Goal: Task Accomplishment & Management: Complete application form

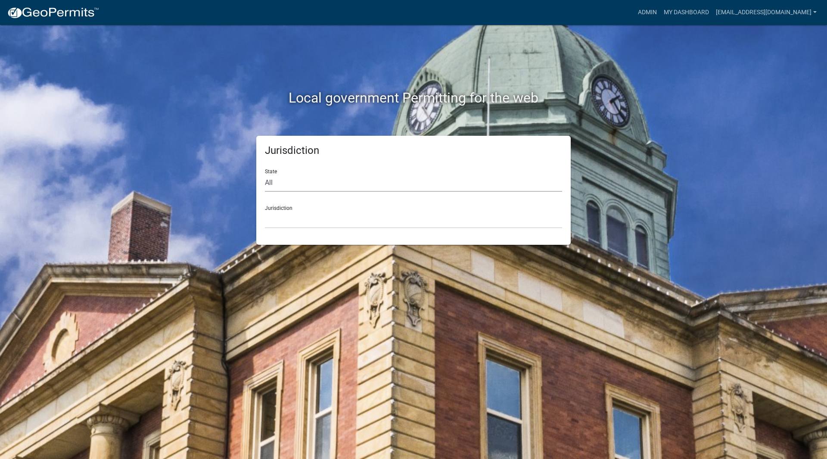
click at [288, 185] on select "All [US_STATE] [US_STATE] [US_STATE] [US_STATE] [US_STATE] [US_STATE] [US_STATE…" at bounding box center [413, 183] width 297 height 18
select select "[US_STATE]"
click at [265, 174] on select "All [US_STATE] [US_STATE] [US_STATE] [US_STATE] [US_STATE] [US_STATE] [US_STATE…" at bounding box center [413, 183] width 297 height 18
click at [291, 217] on select "[GEOGRAPHIC_DATA], [US_STATE] [GEOGRAPHIC_DATA], [US_STATE]" at bounding box center [413, 220] width 297 height 18
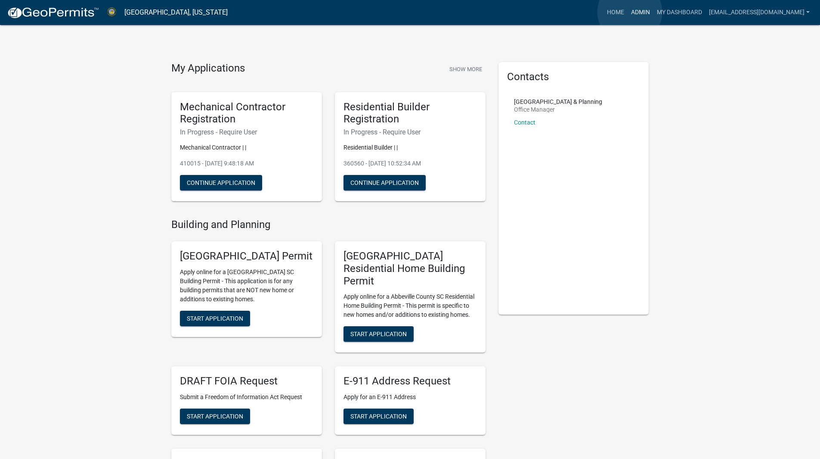
click at [630, 12] on link "Admin" at bounding box center [641, 12] width 26 height 16
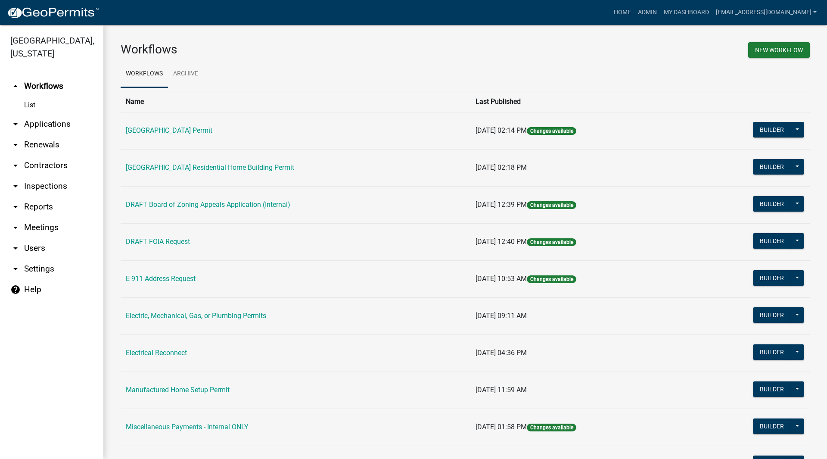
click at [53, 122] on link "arrow_drop_down Applications" at bounding box center [51, 124] width 103 height 21
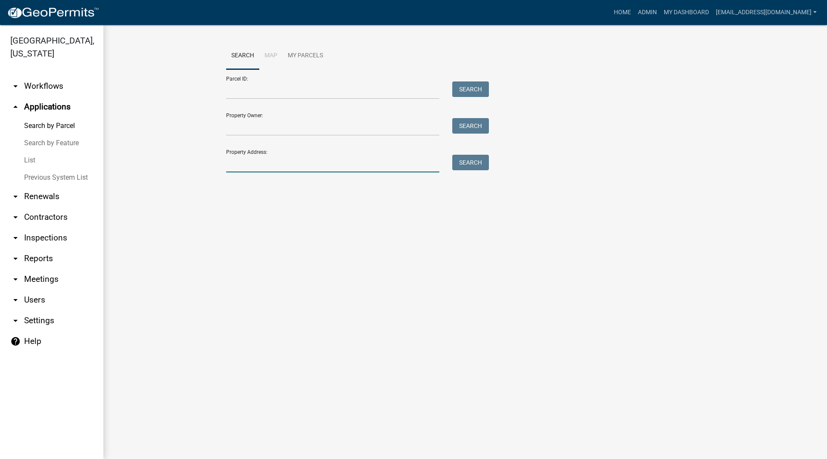
click at [300, 161] on input "Property Address:" at bounding box center [332, 164] width 213 height 18
type input "221 airport"
click at [463, 163] on button "Search" at bounding box center [470, 163] width 37 height 16
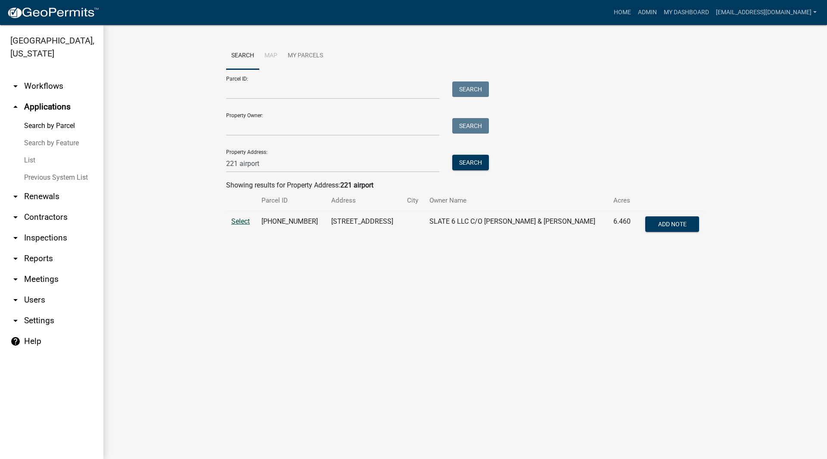
click at [238, 221] on span "Select" at bounding box center [240, 221] width 19 height 8
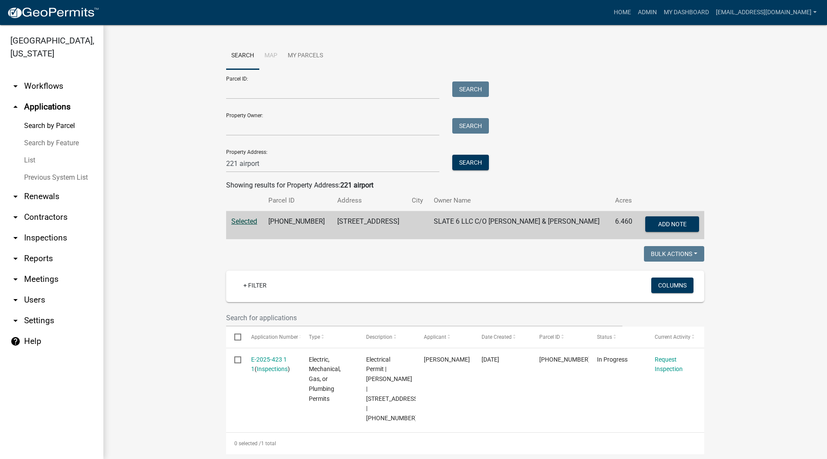
scroll to position [161, 0]
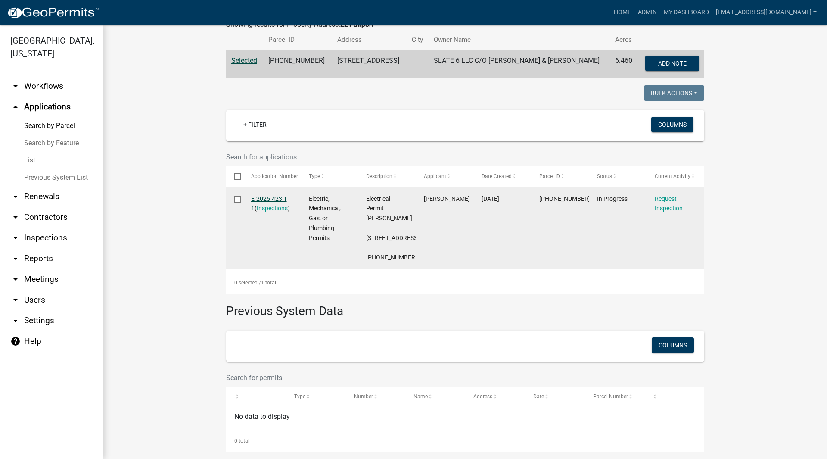
click at [266, 199] on link "E-2025-423 1 1" at bounding box center [269, 203] width 36 height 17
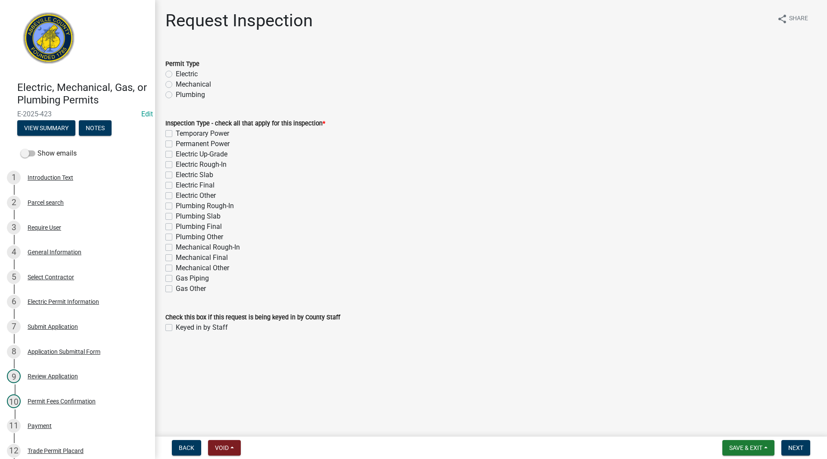
click at [176, 133] on label "Temporary Power" at bounding box center [202, 133] width 53 height 10
click at [176, 133] on input "Temporary Power" at bounding box center [179, 131] width 6 height 6
checkbox input "true"
checkbox input "false"
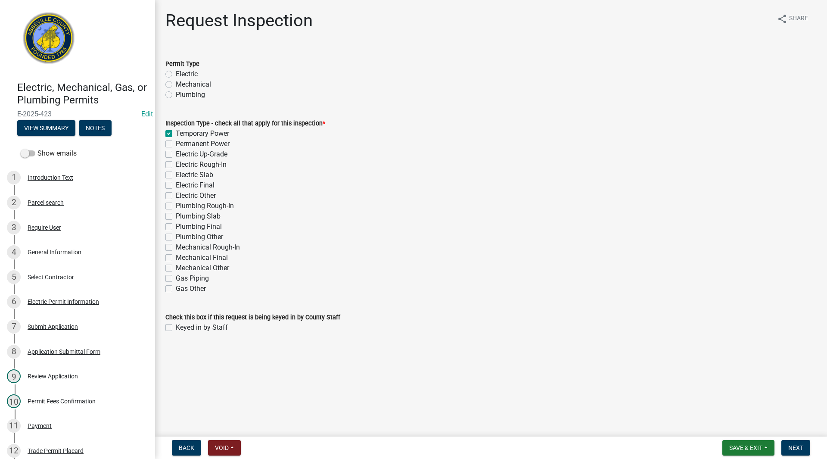
checkbox input "false"
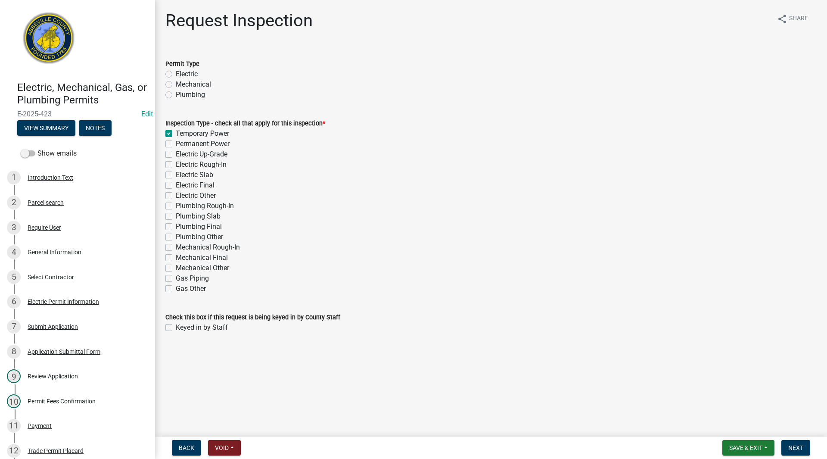
checkbox input "false"
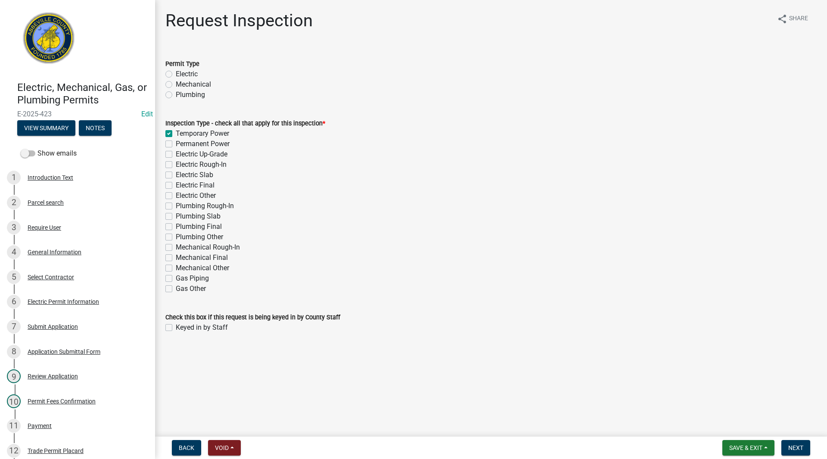
checkbox input "false"
click at [176, 71] on label "Electric" at bounding box center [187, 74] width 22 height 10
click at [176, 71] on input "Electric" at bounding box center [179, 72] width 6 height 6
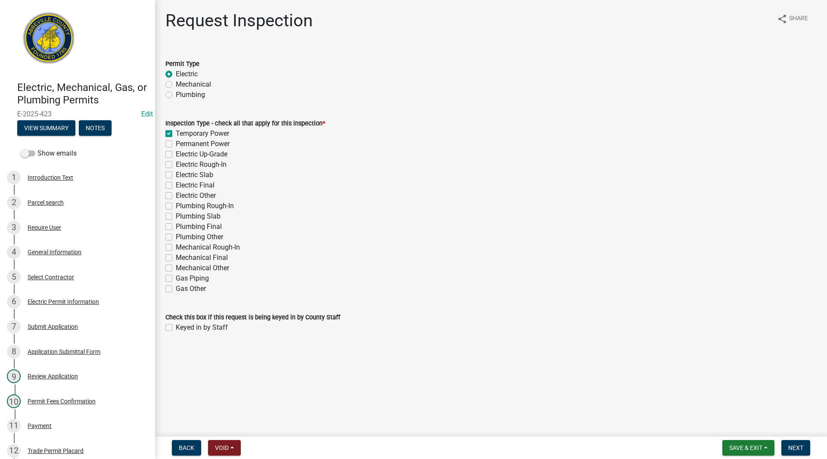
radio input "true"
click at [176, 328] on label "Keyed in by Staff" at bounding box center [202, 327] width 52 height 10
click at [176, 328] on input "Keyed in by Staff" at bounding box center [179, 325] width 6 height 6
checkbox input "true"
click at [796, 448] on span "Next" at bounding box center [795, 447] width 15 height 7
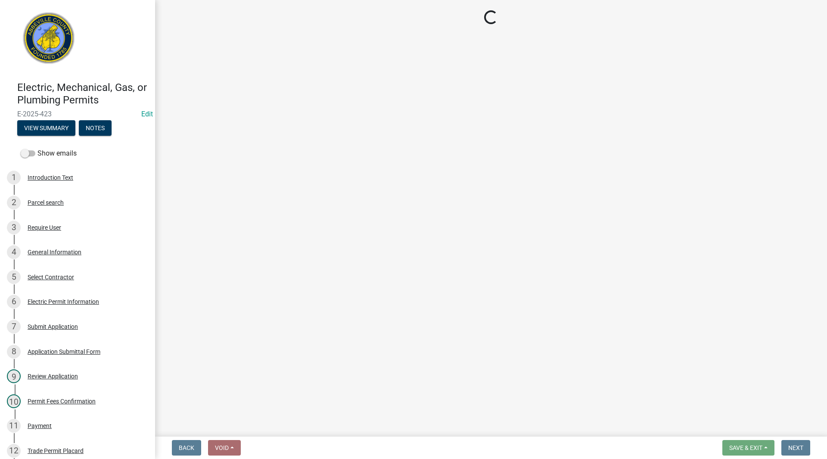
select select "896ec84b-7942-43b9-a78d-4f1554b7930c"
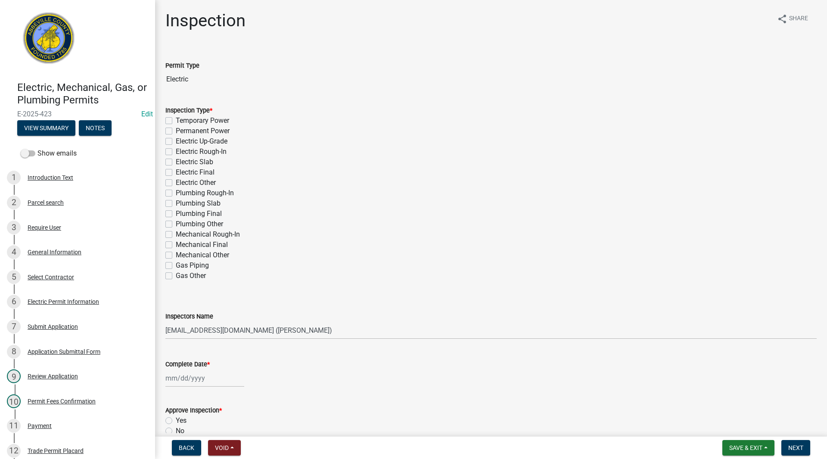
click at [176, 119] on label "Temporary Power" at bounding box center [202, 120] width 53 height 10
click at [176, 119] on input "Temporary Power" at bounding box center [179, 118] width 6 height 6
checkbox input "true"
checkbox input "false"
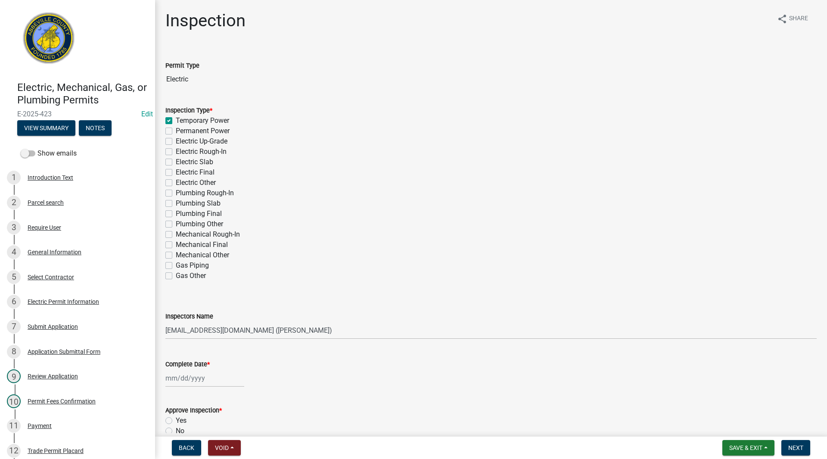
checkbox input "false"
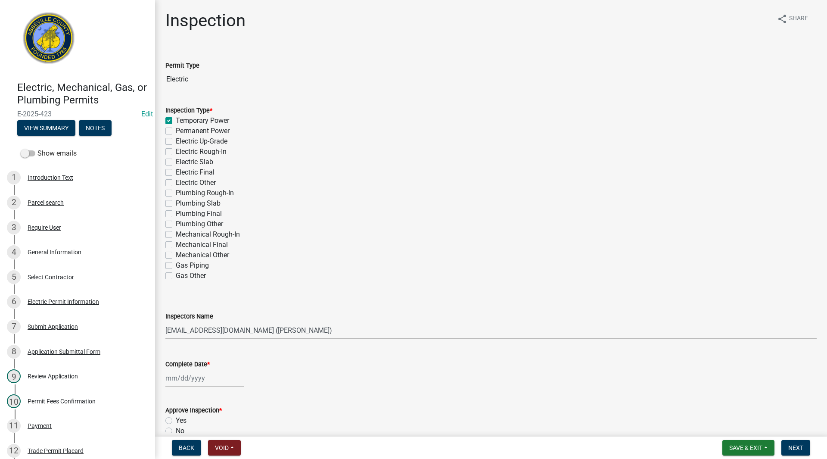
checkbox input "false"
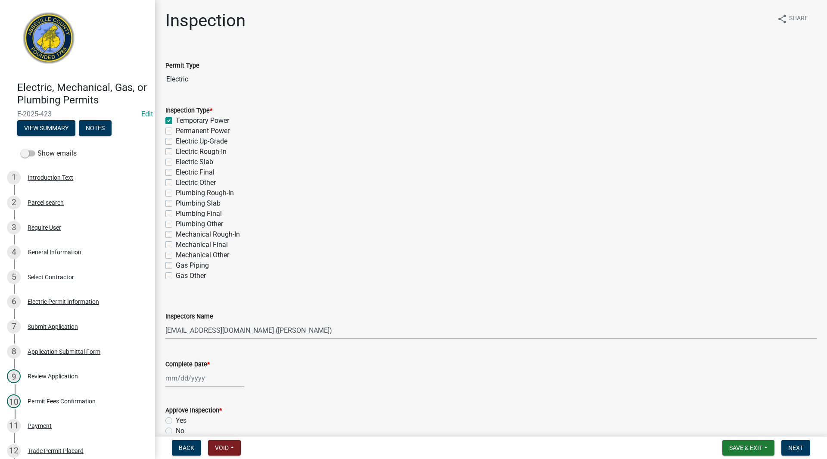
checkbox input "false"
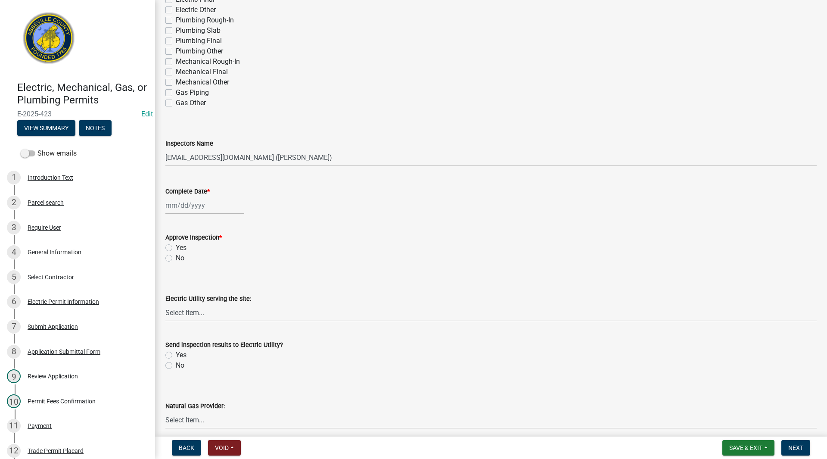
scroll to position [172, 0]
click at [193, 204] on div at bounding box center [204, 206] width 79 height 18
select select "9"
select select "2025"
click at [215, 251] on div "4" at bounding box center [215, 252] width 14 height 14
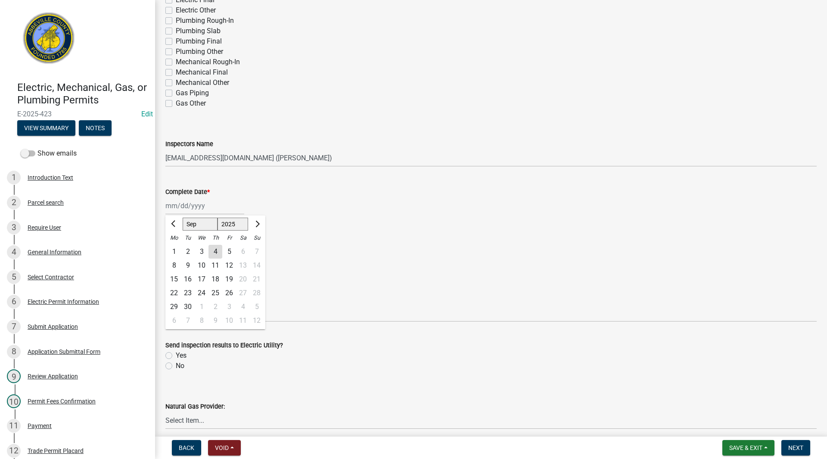
type input "[DATE]"
click at [176, 249] on label "Yes" at bounding box center [181, 248] width 11 height 10
click at [176, 248] on input "Yes" at bounding box center [179, 246] width 6 height 6
radio input "true"
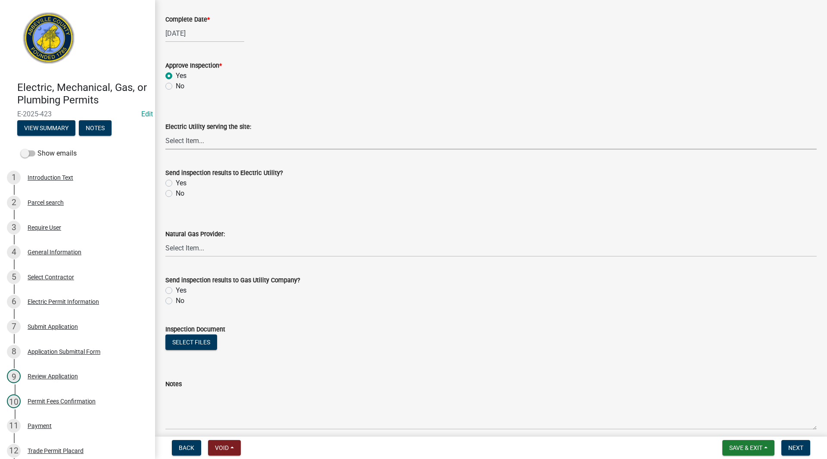
click at [197, 143] on select "Select Item... Little River Electric Co-Op Laurens Electric Co-Op Duke Energy D…" at bounding box center [490, 141] width 651 height 18
click at [165, 132] on select "Select Item... Little River Electric Co-Op Laurens Electric Co-Op Duke Energy D…" at bounding box center [490, 141] width 651 height 18
select select "bd80ec07-8d03-48b2-b776-9846ceba1ce7"
click at [176, 181] on label "Yes" at bounding box center [181, 183] width 11 height 10
click at [176, 181] on input "Yes" at bounding box center [179, 181] width 6 height 6
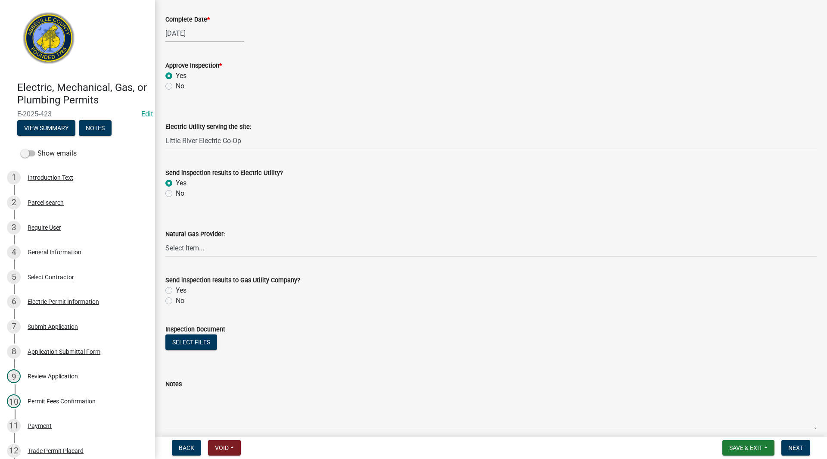
radio input "true"
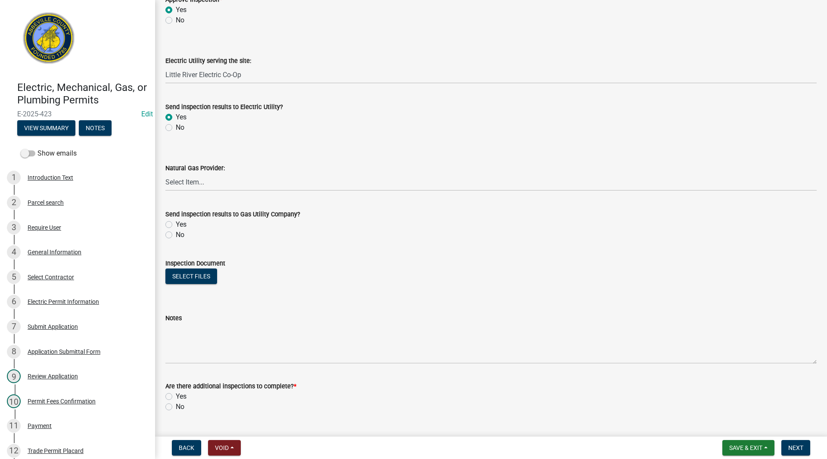
scroll to position [431, 0]
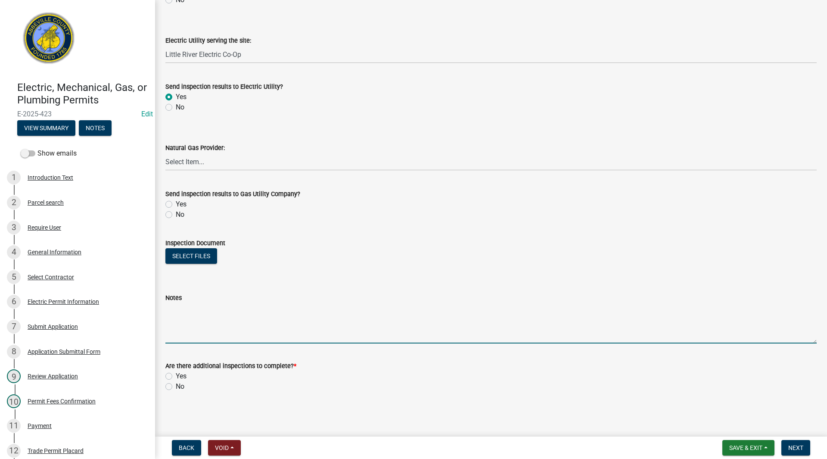
click at [192, 323] on textarea "Notes" at bounding box center [490, 323] width 651 height 40
type textarea "Temp service"
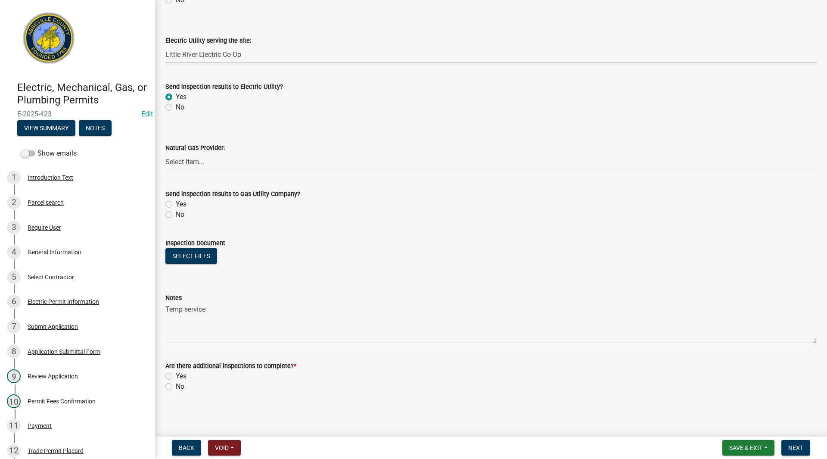
click at [176, 385] on label "No" at bounding box center [180, 386] width 9 height 10
click at [176, 385] on input "No" at bounding box center [179, 384] width 6 height 6
radio input "true"
click at [799, 447] on span "Next" at bounding box center [795, 447] width 15 height 7
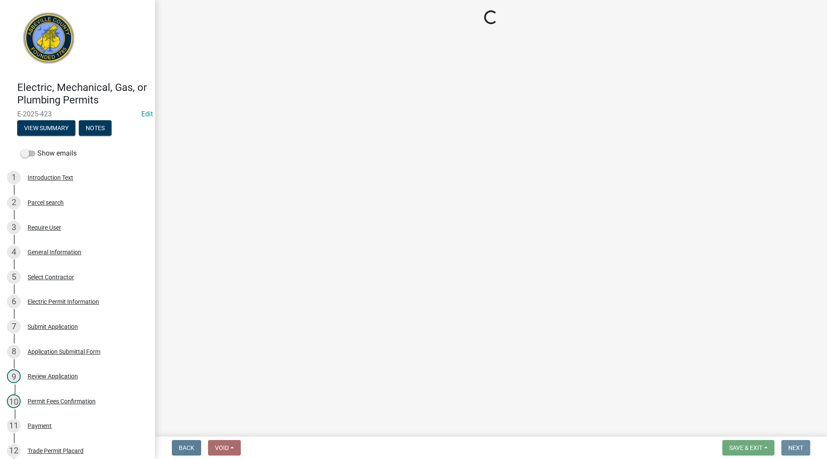
scroll to position [0, 0]
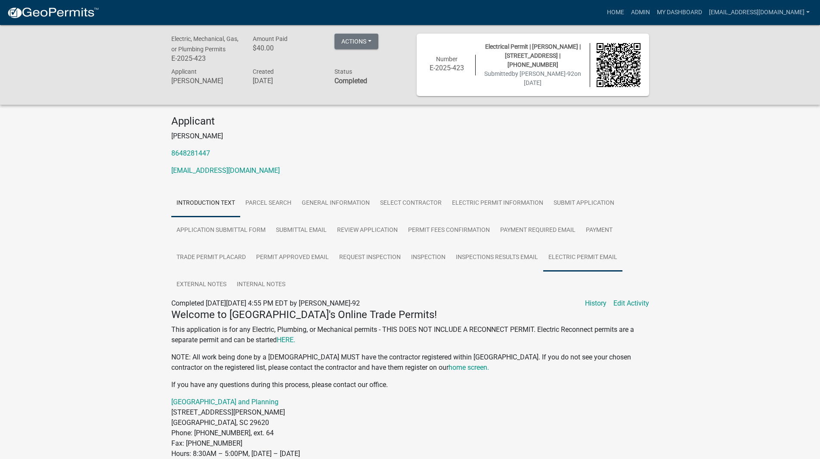
click at [568, 258] on link "Electric Permit Email" at bounding box center [582, 258] width 79 height 28
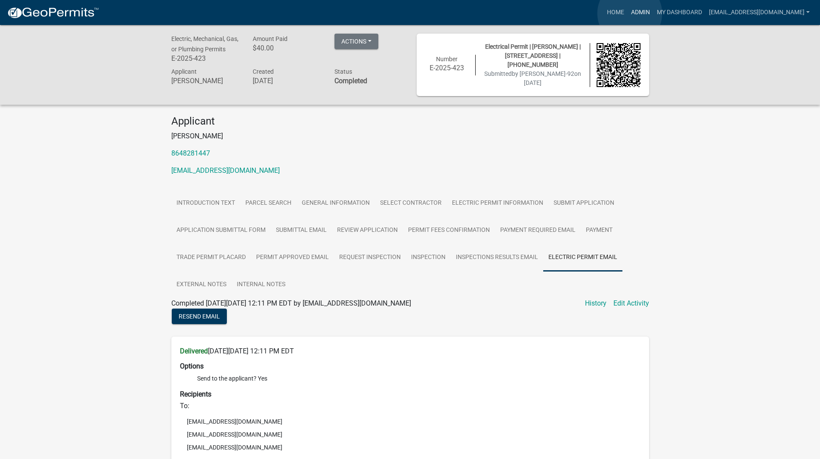
click at [630, 13] on link "Admin" at bounding box center [641, 12] width 26 height 16
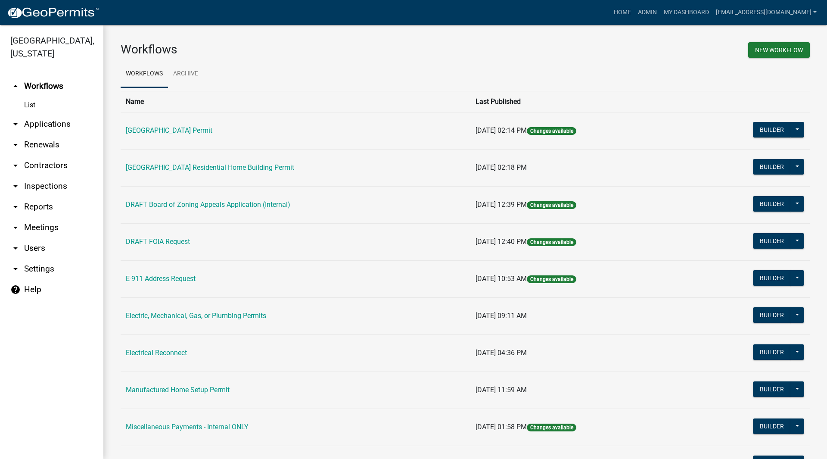
click at [44, 124] on link "arrow_drop_down Applications" at bounding box center [51, 124] width 103 height 21
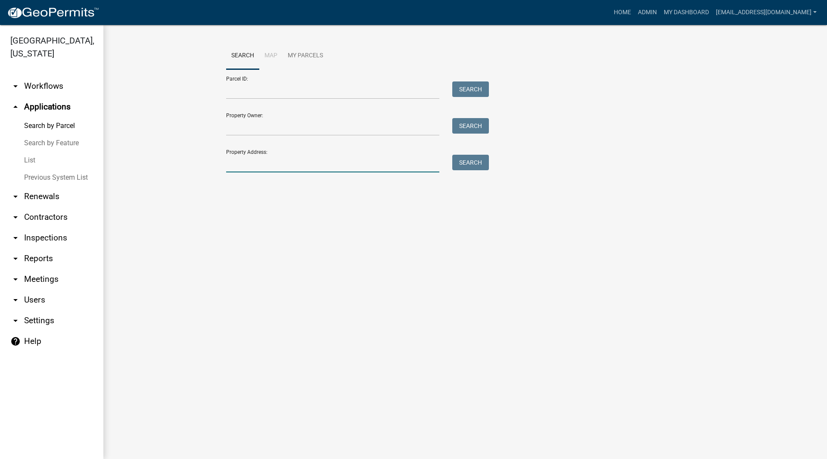
click at [267, 159] on input "Property Address:" at bounding box center [332, 164] width 213 height 18
type input "409 [US_STATE]"
click at [471, 161] on button "Search" at bounding box center [470, 163] width 37 height 16
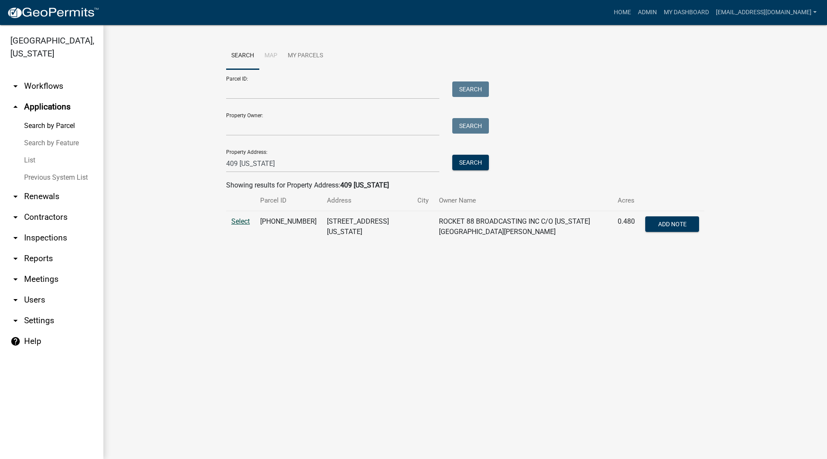
click at [244, 221] on span "Select" at bounding box center [240, 221] width 19 height 8
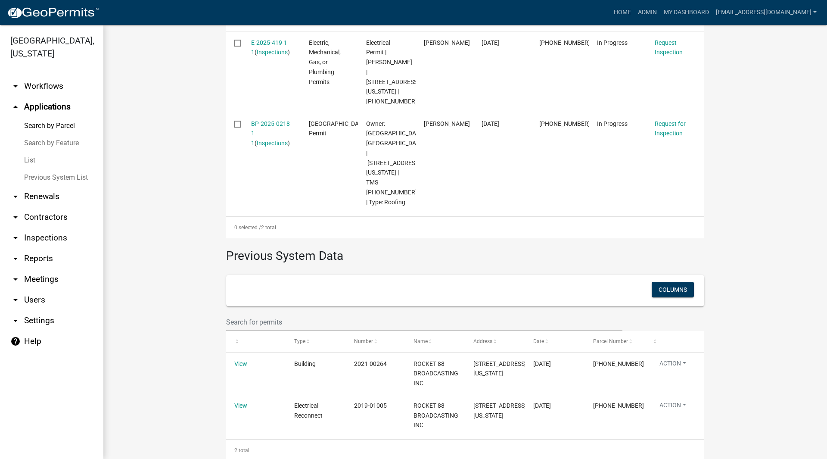
scroll to position [147, 0]
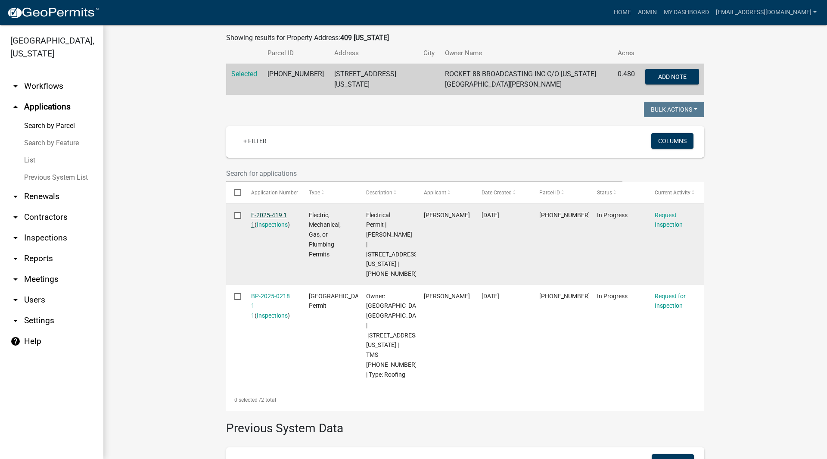
click at [258, 214] on link "E-2025-419 1 1" at bounding box center [269, 219] width 36 height 17
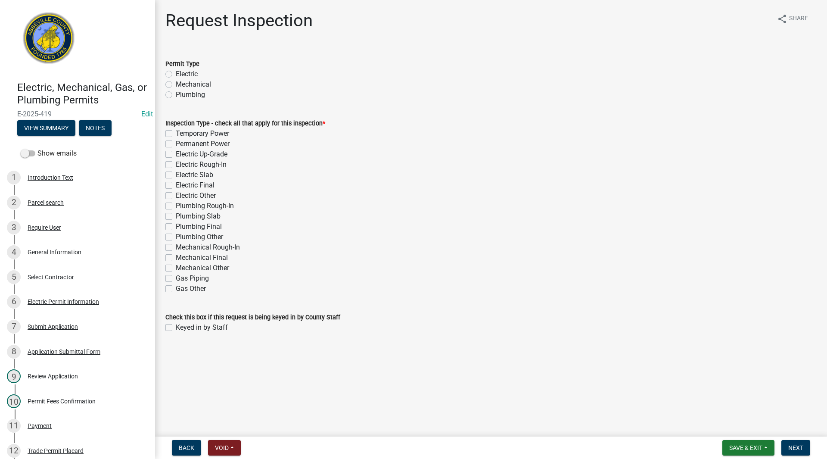
click at [176, 72] on label "Electric" at bounding box center [187, 74] width 22 height 10
click at [176, 72] on input "Electric" at bounding box center [179, 72] width 6 height 6
radio input "true"
click at [176, 143] on label "Permanent Power" at bounding box center [203, 144] width 54 height 10
click at [176, 143] on input "Permanent Power" at bounding box center [179, 142] width 6 height 6
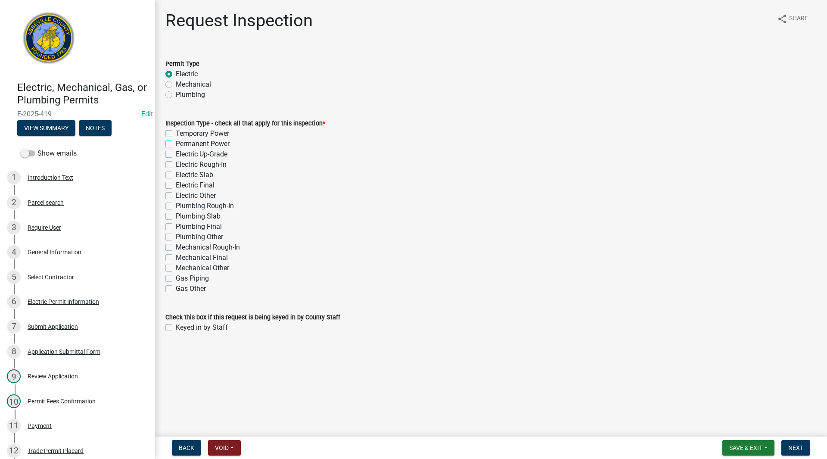
checkbox input "true"
checkbox input "false"
checkbox input "true"
checkbox input "false"
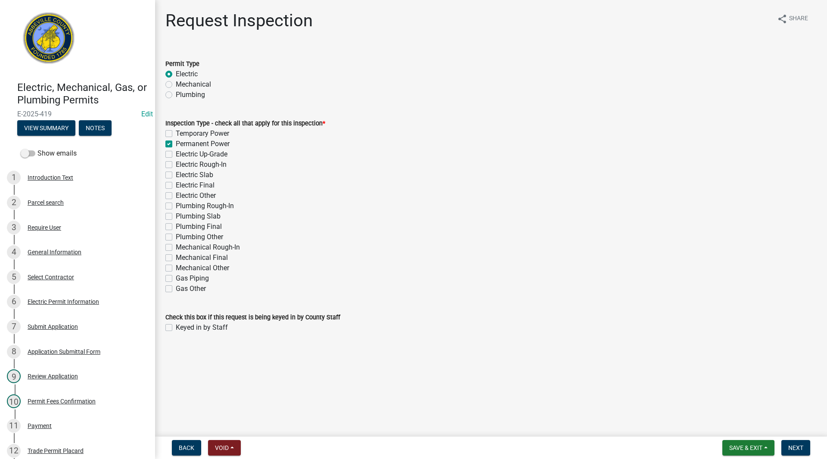
checkbox input "false"
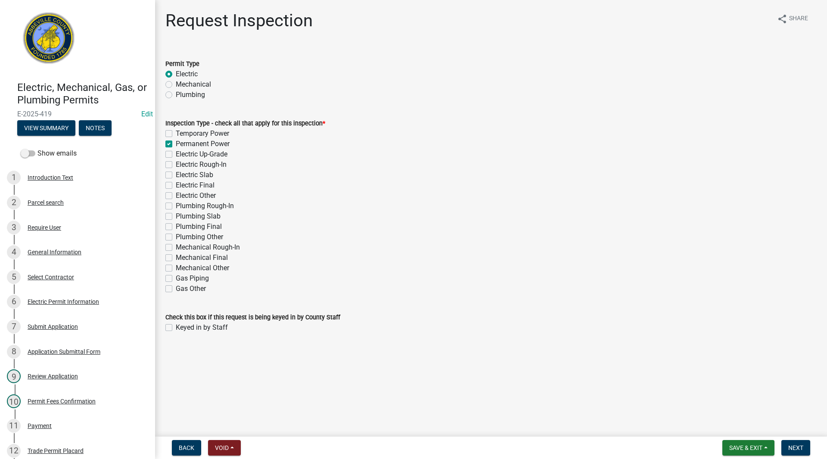
checkbox input "false"
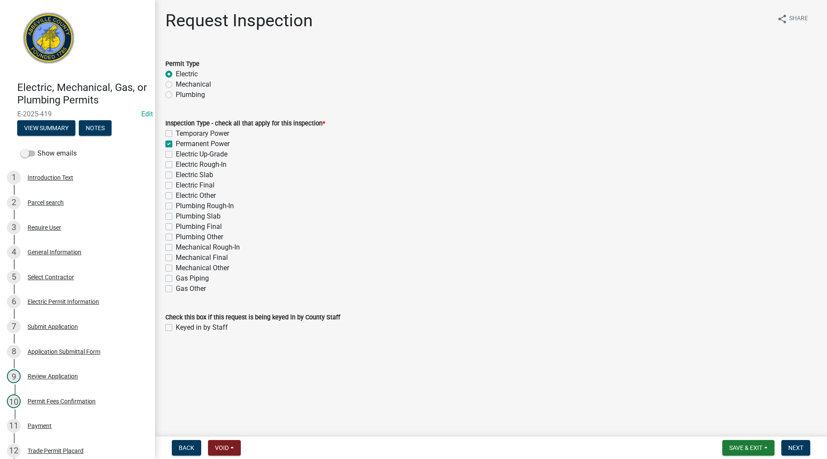
checkbox input "false"
drag, startPoint x: 170, startPoint y: 327, endPoint x: 206, endPoint y: 328, distance: 35.8
click at [176, 327] on label "Keyed in by Staff" at bounding box center [202, 327] width 52 height 10
click at [176, 327] on input "Keyed in by Staff" at bounding box center [179, 325] width 6 height 6
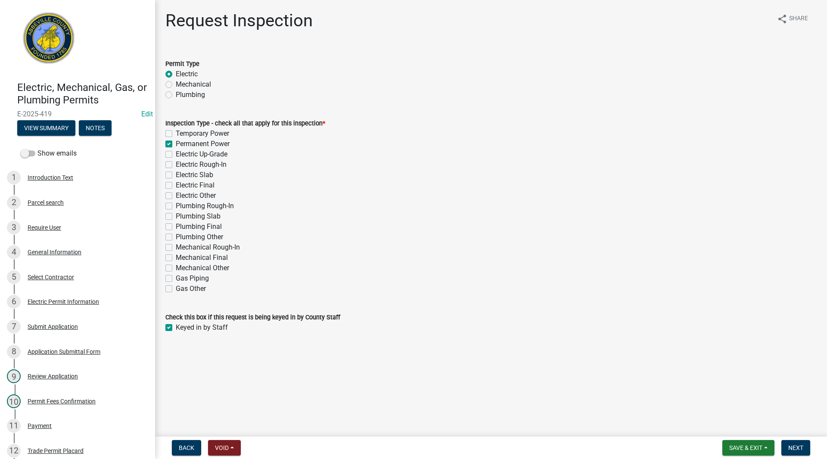
checkbox input "true"
click at [797, 448] on span "Next" at bounding box center [795, 447] width 15 height 7
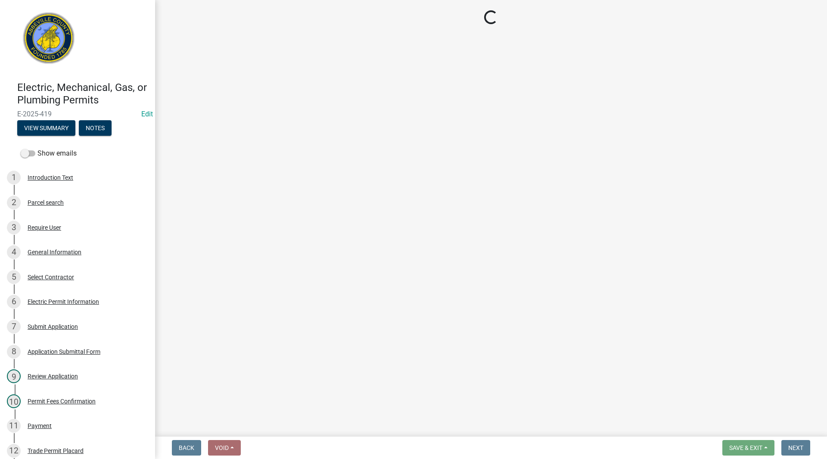
select select "896ec84b-7942-43b9-a78d-4f1554b7930c"
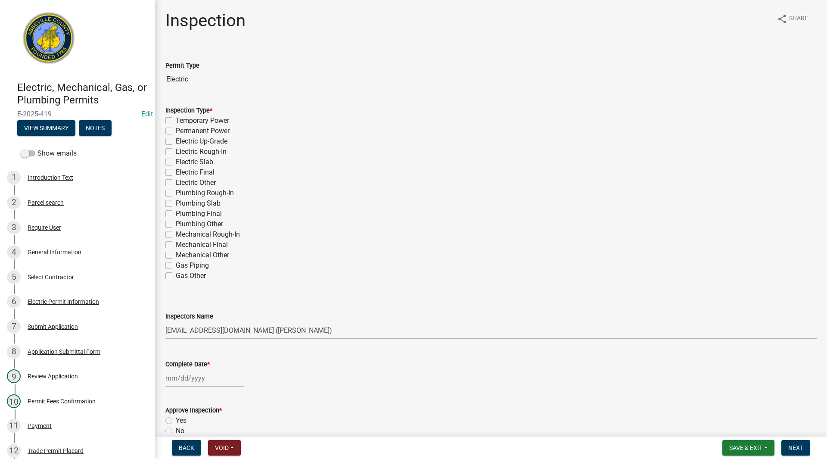
click at [176, 132] on label "Permanent Power" at bounding box center [203, 131] width 54 height 10
click at [176, 131] on input "Permanent Power" at bounding box center [179, 129] width 6 height 6
checkbox input "true"
checkbox input "false"
checkbox input "true"
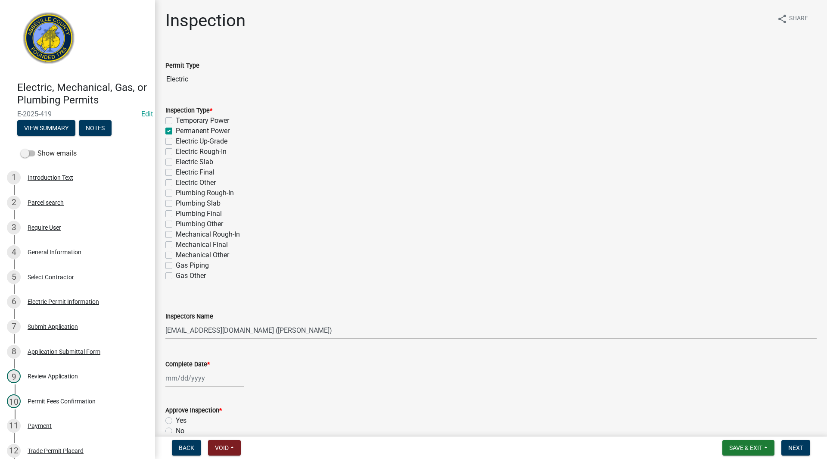
checkbox input "false"
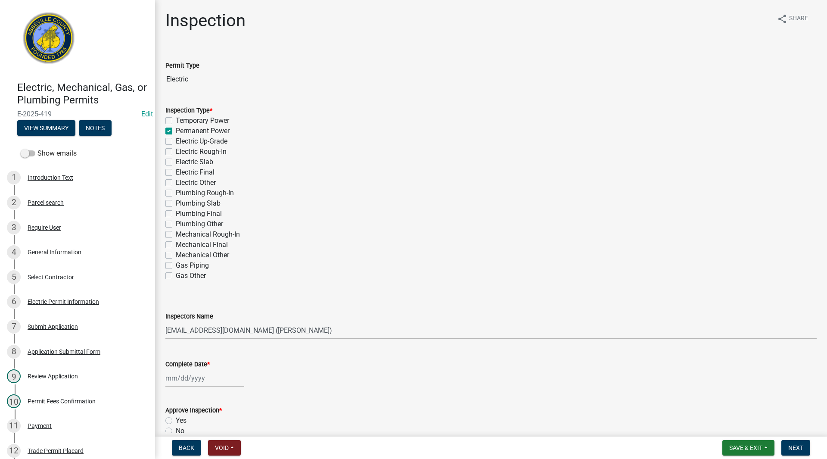
checkbox input "false"
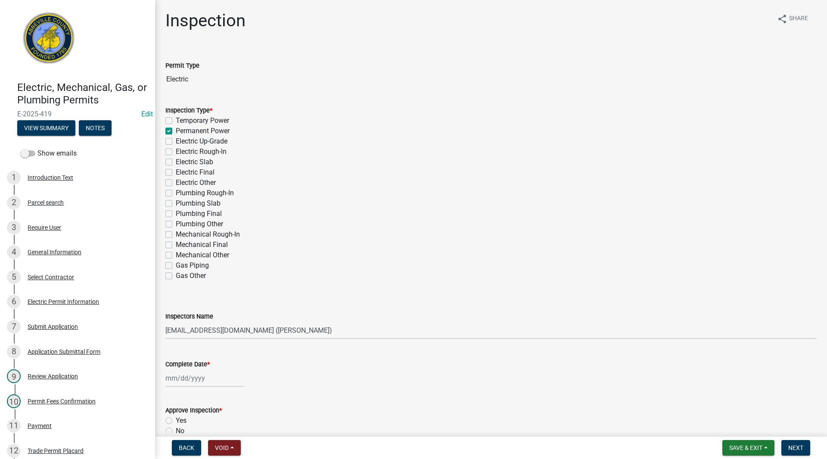
checkbox input "false"
click at [176, 171] on label "Electric Final" at bounding box center [195, 172] width 39 height 10
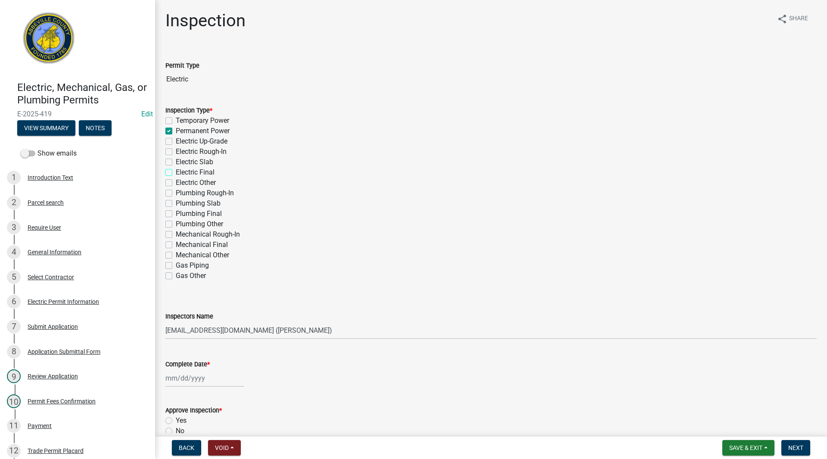
click at [176, 171] on input "Electric Final" at bounding box center [179, 170] width 6 height 6
checkbox input "true"
checkbox input "false"
checkbox input "true"
checkbox input "false"
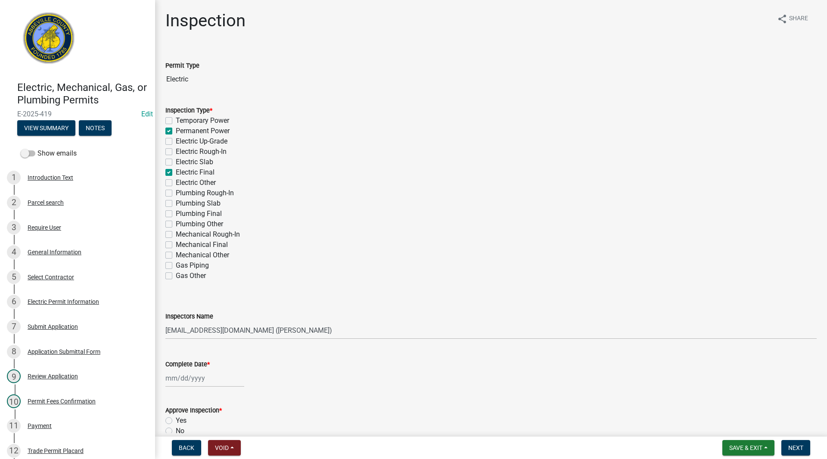
checkbox input "false"
checkbox input "true"
checkbox input "false"
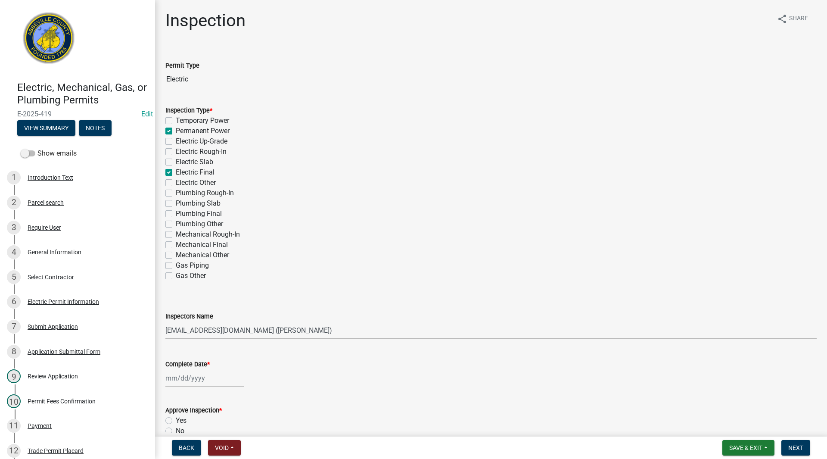
checkbox input "false"
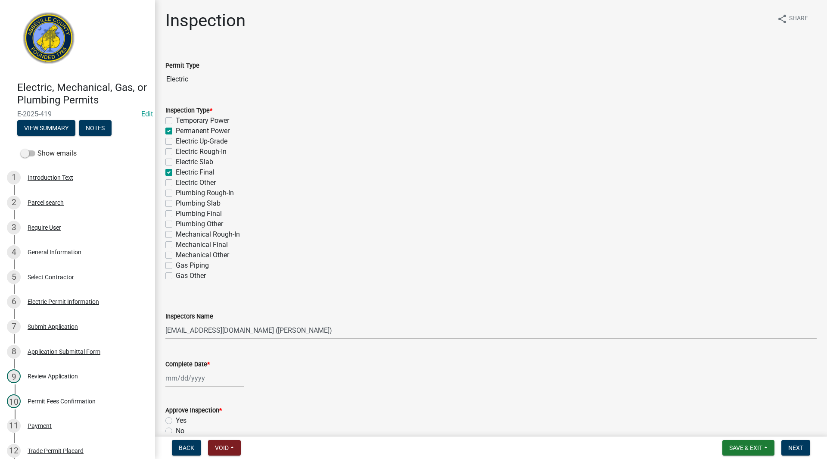
checkbox input "false"
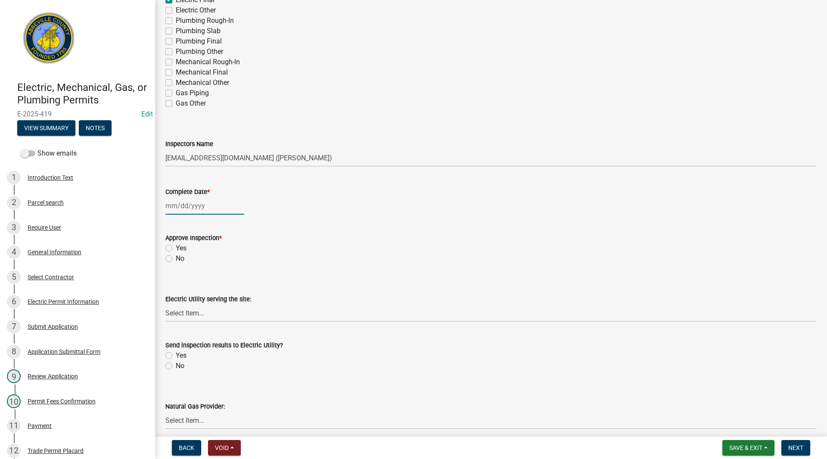
click at [195, 205] on div at bounding box center [204, 206] width 79 height 18
select select "9"
select select "2025"
click at [212, 247] on div "4" at bounding box center [215, 252] width 14 height 14
type input "[DATE]"
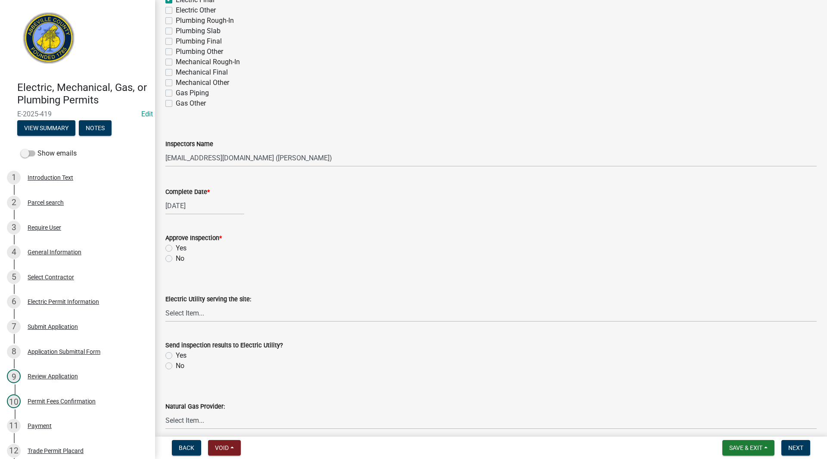
click at [176, 246] on label "Yes" at bounding box center [181, 248] width 11 height 10
click at [176, 246] on input "Yes" at bounding box center [179, 246] width 6 height 6
radio input "true"
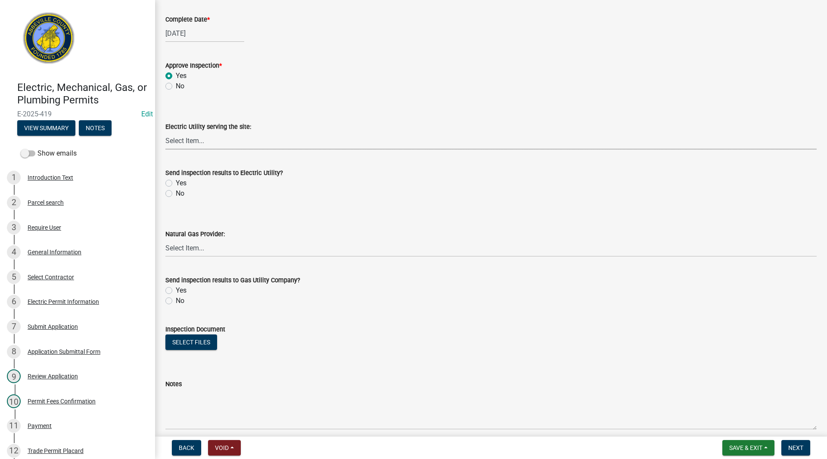
click at [192, 142] on select "Select Item... Little River Electric Co-Op Laurens Electric Co-Op Duke Energy D…" at bounding box center [490, 141] width 651 height 18
click at [165, 132] on select "Select Item... Little River Electric Co-Op Laurens Electric Co-Op Duke Energy D…" at bounding box center [490, 141] width 651 height 18
select select "c55dc6f6-d8cc-4359-aa2e-8e2a2769dca2"
click at [176, 182] on label "Yes" at bounding box center [181, 183] width 11 height 10
click at [176, 182] on input "Yes" at bounding box center [179, 181] width 6 height 6
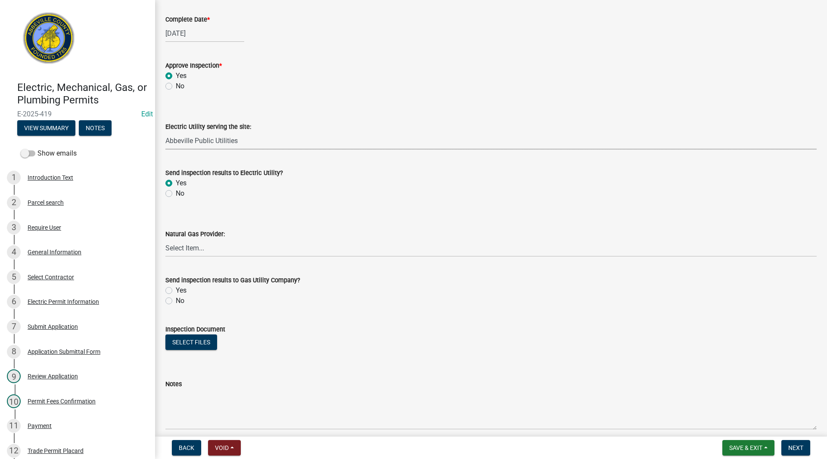
radio input "true"
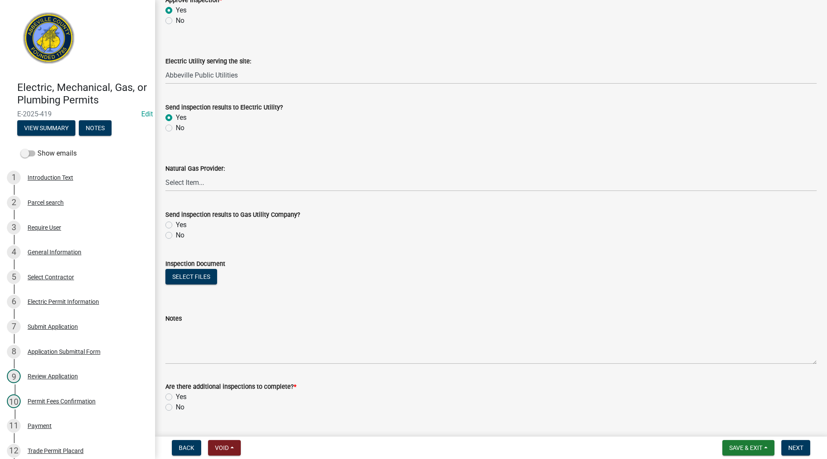
scroll to position [431, 0]
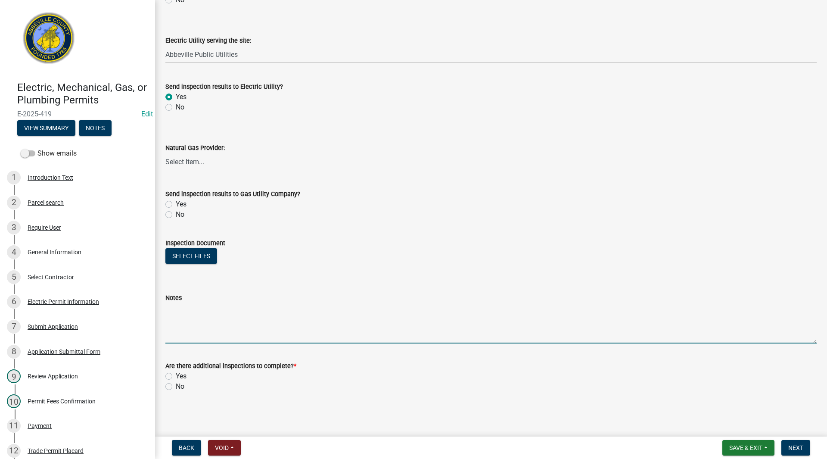
click at [197, 336] on textarea "Notes" at bounding box center [490, 323] width 651 height 40
type textarea "Permanent Power to building"
click at [176, 383] on label "No" at bounding box center [180, 386] width 9 height 10
click at [176, 383] on input "No" at bounding box center [179, 384] width 6 height 6
radio input "true"
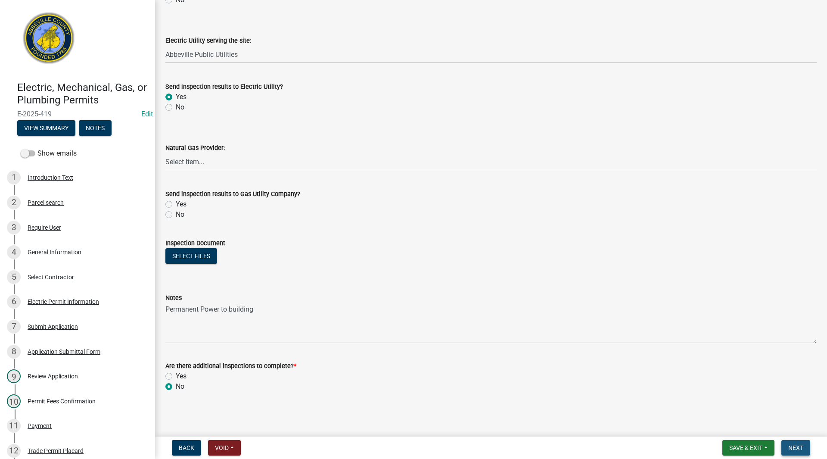
click at [792, 442] on button "Next" at bounding box center [795, 448] width 29 height 16
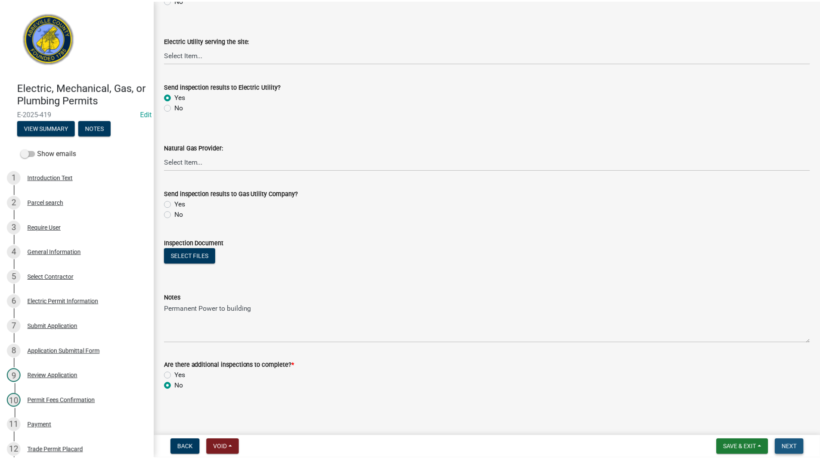
scroll to position [0, 0]
